Goal: Task Accomplishment & Management: Manage account settings

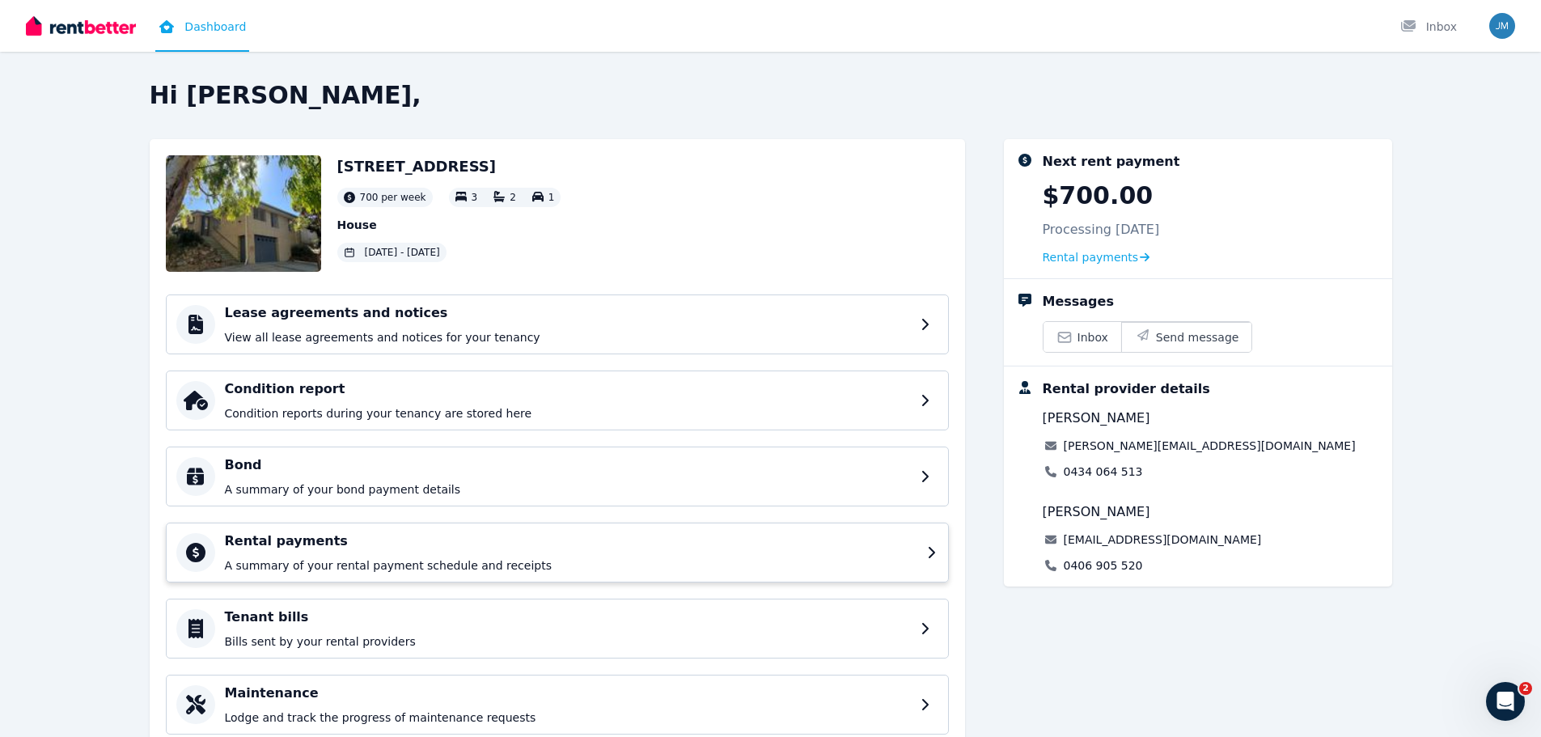
click at [914, 556] on div "Rental payments A summary of your rental payment schedule and receipts" at bounding box center [571, 552] width 692 height 42
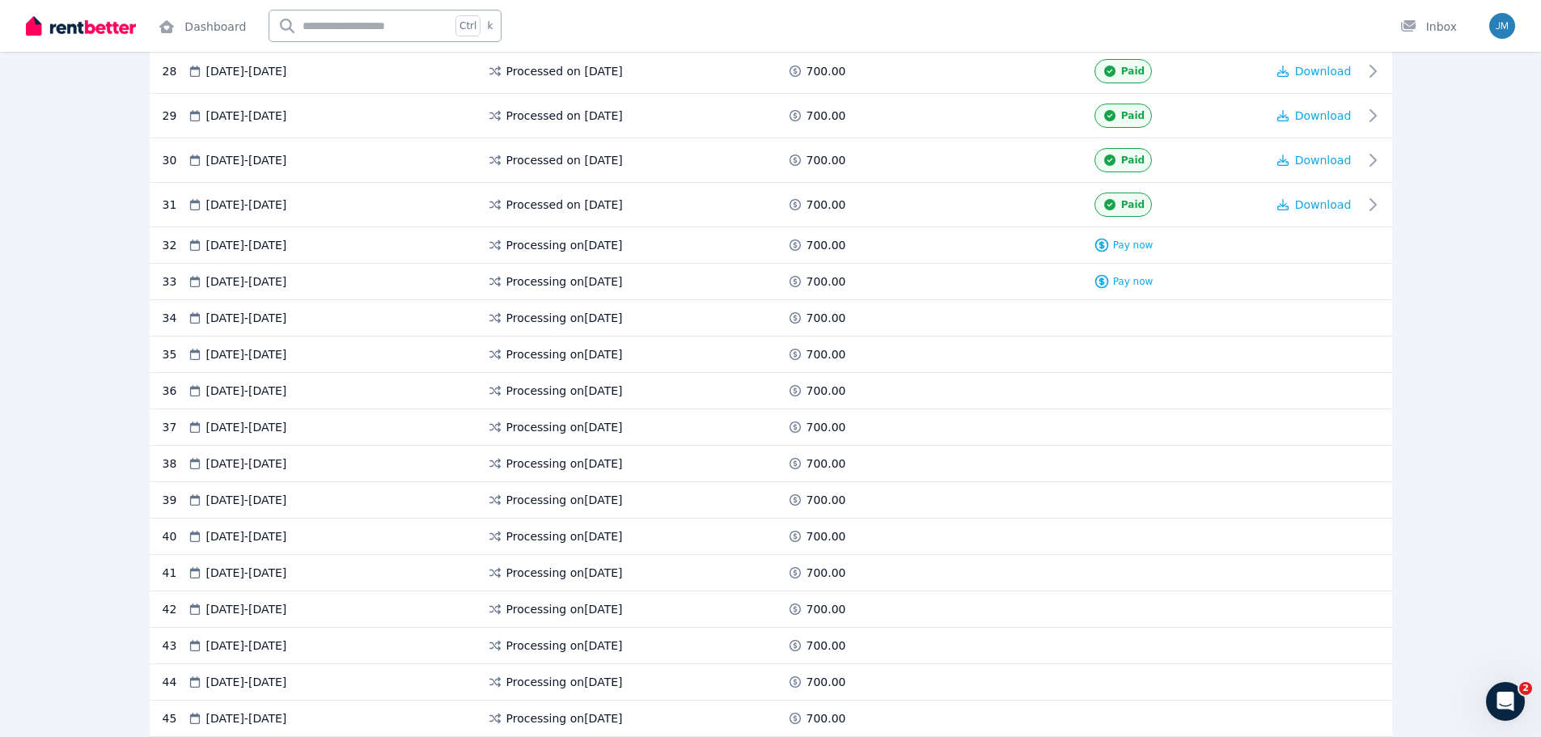
scroll to position [1537, 0]
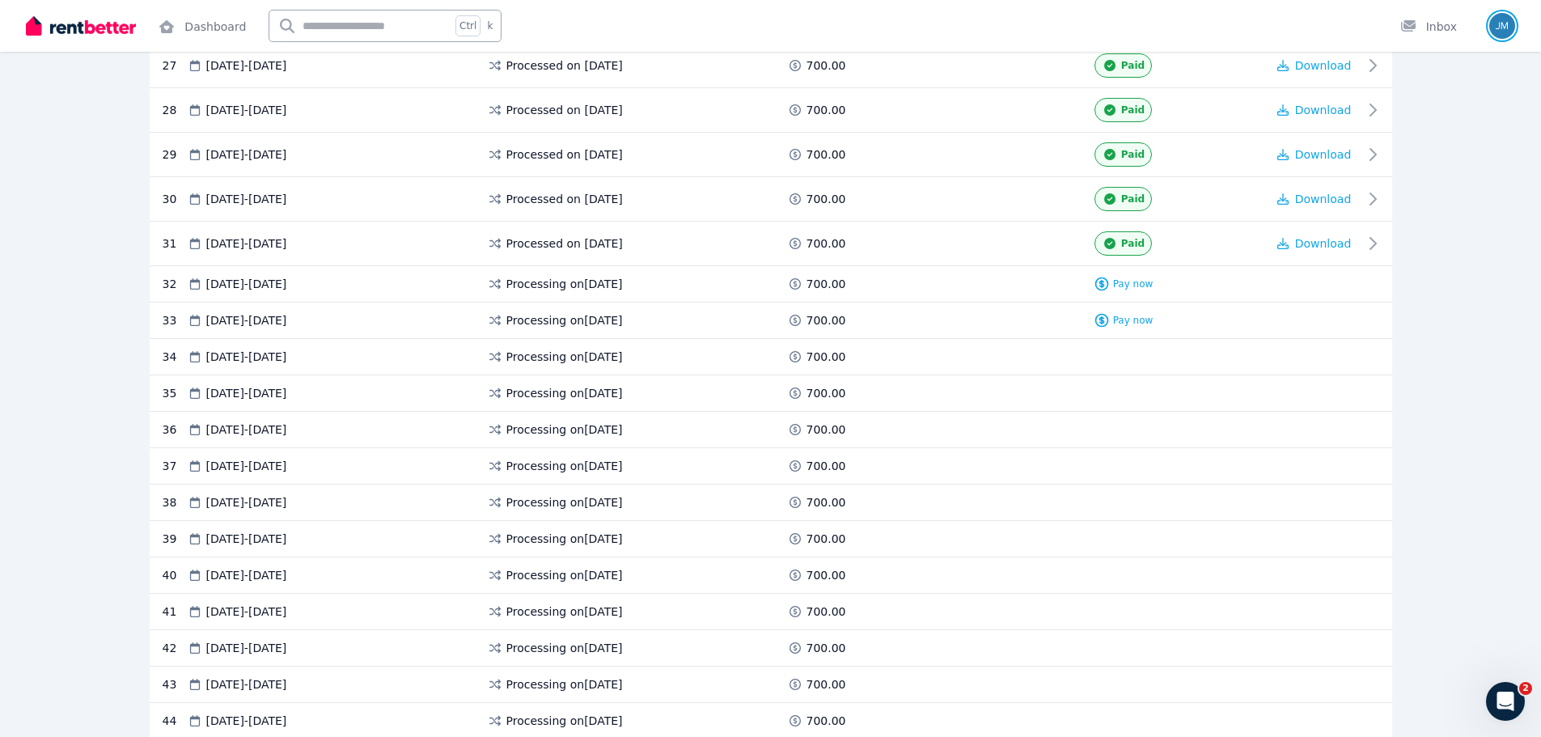
click at [1495, 21] on img "button" at bounding box center [1502, 26] width 26 height 26
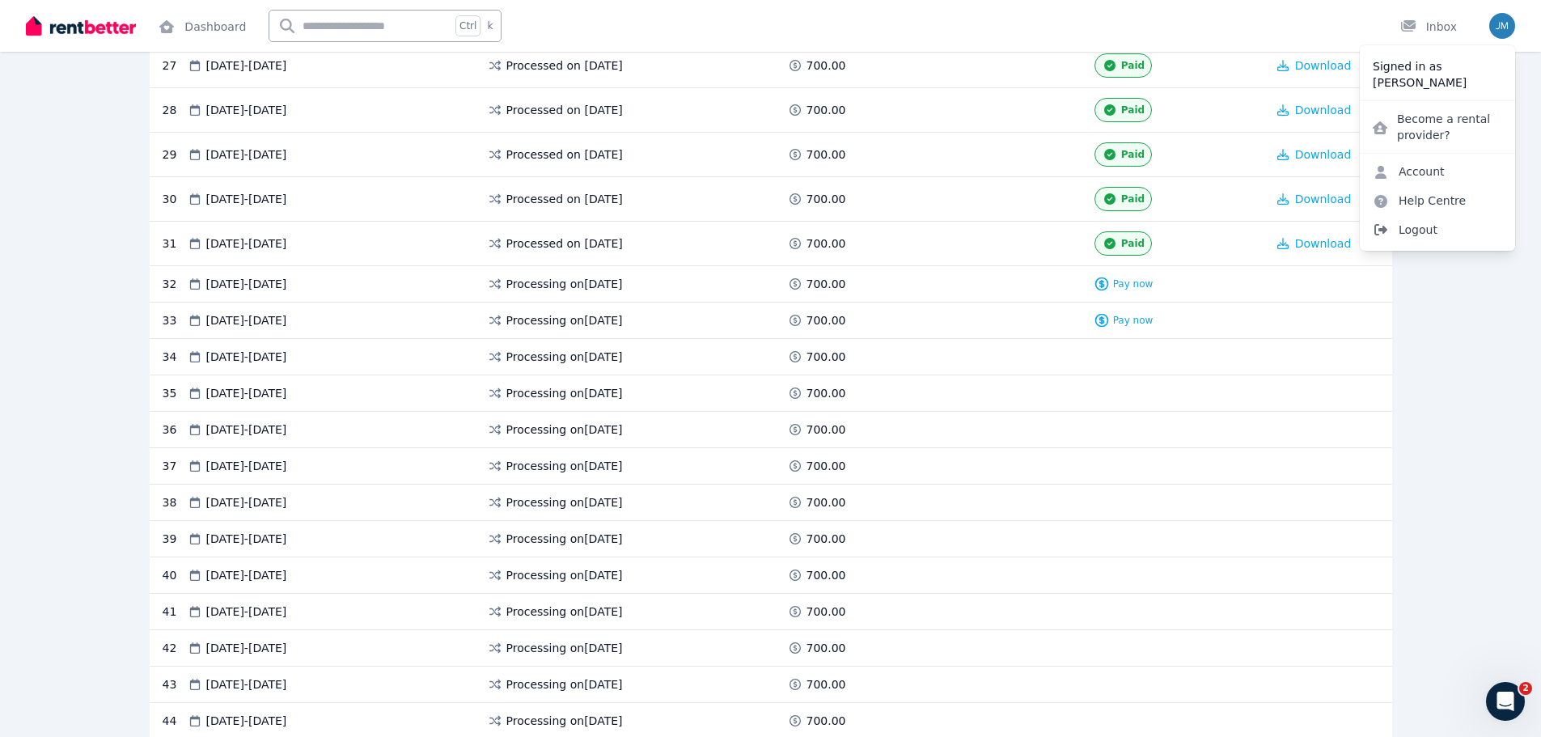
click at [1436, 230] on span "Logout" at bounding box center [1437, 229] width 155 height 29
